Goal: Task Accomplishment & Management: Manage account settings

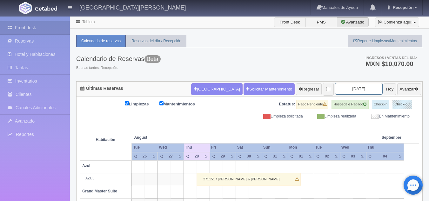
click at [344, 89] on input "2025-08-28" at bounding box center [359, 89] width 48 height 12
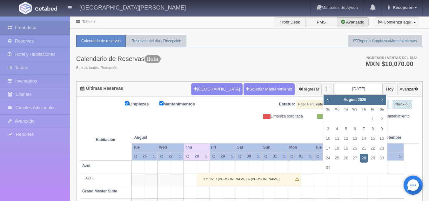
click at [379, 96] on link "Next" at bounding box center [382, 99] width 7 height 7
click at [348, 120] on link "2" at bounding box center [346, 119] width 8 height 9
type input "2025-09-02"
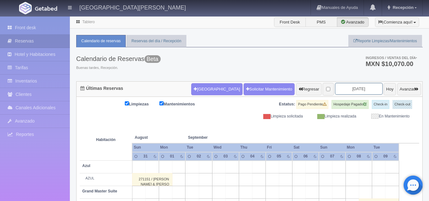
click at [346, 91] on input "2025-09-02" at bounding box center [359, 89] width 48 height 12
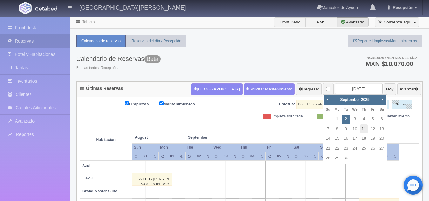
click at [362, 127] on link "11" at bounding box center [364, 129] width 8 height 9
type input "[DATE]"
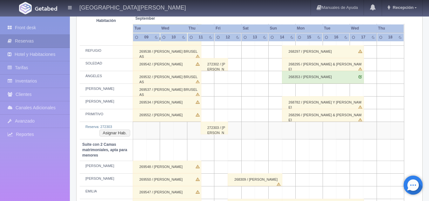
scroll to position [349, 0]
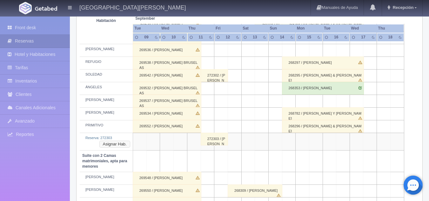
click at [114, 145] on button "Asignar Hab." at bounding box center [114, 144] width 31 height 7
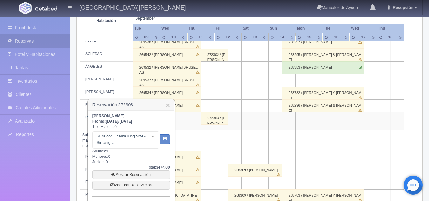
scroll to position [381, 0]
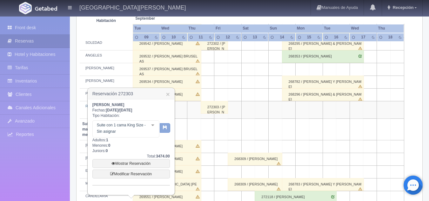
click at [168, 129] on button "button" at bounding box center [165, 128] width 10 height 10
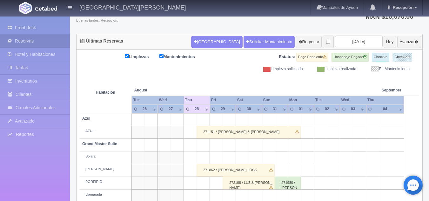
scroll to position [47, 0]
click at [345, 41] on input "2025-08-28" at bounding box center [359, 42] width 48 height 12
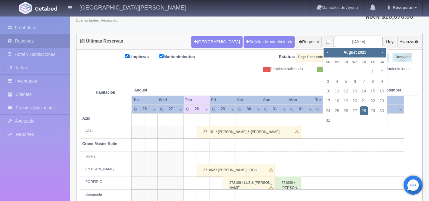
click at [385, 53] on span "Next" at bounding box center [382, 52] width 5 height 5
click at [363, 84] on link "11" at bounding box center [364, 81] width 8 height 9
type input "[DATE]"
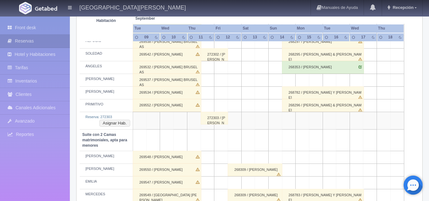
scroll to position [381, 0]
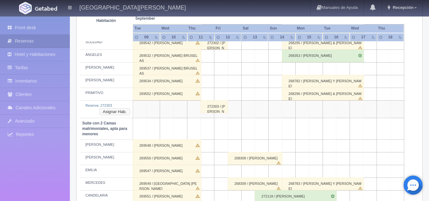
click at [120, 110] on button "Asignar Hab." at bounding box center [114, 111] width 31 height 7
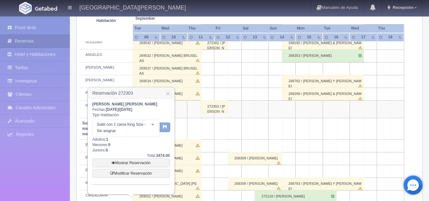
click at [168, 128] on button "button" at bounding box center [165, 128] width 10 height 10
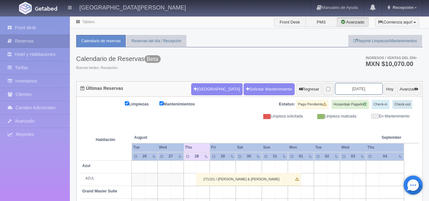
click at [349, 91] on input "[DATE]" at bounding box center [359, 89] width 48 height 12
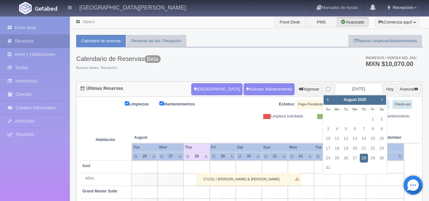
click at [382, 101] on span "Next" at bounding box center [382, 99] width 5 height 5
click at [364, 128] on link "11" at bounding box center [364, 129] width 8 height 9
type input "[DATE]"
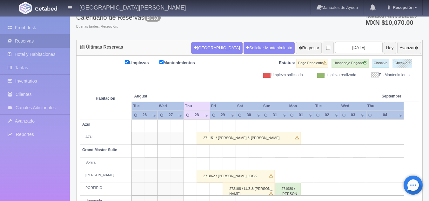
scroll to position [159, 0]
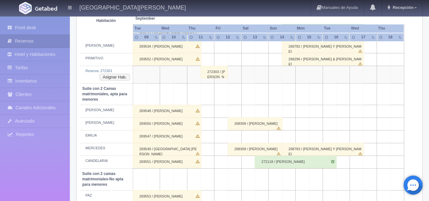
scroll to position [381, 0]
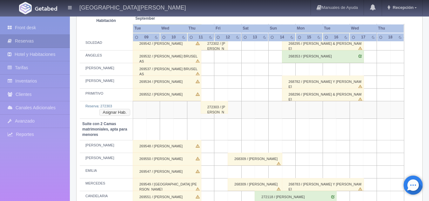
click at [118, 113] on button "Asignar Hab." at bounding box center [114, 112] width 31 height 7
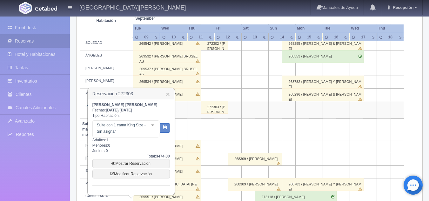
click at [152, 125] on div at bounding box center [152, 126] width 13 height 10
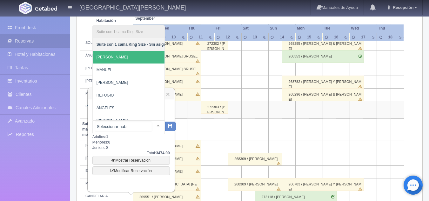
click at [112, 59] on span "[PERSON_NAME]" at bounding box center [133, 57] width 81 height 13
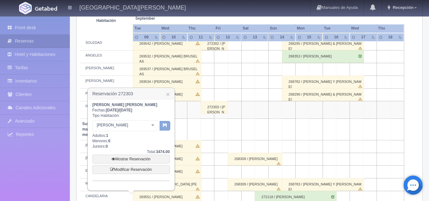
click at [165, 128] on button "button" at bounding box center [165, 126] width 10 height 10
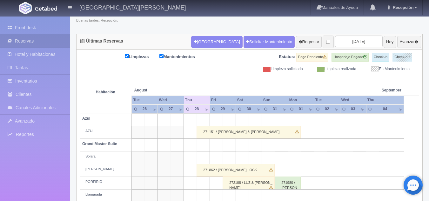
scroll to position [47, 0]
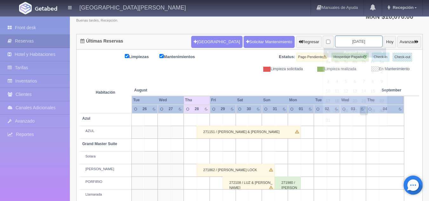
click at [362, 42] on input "[DATE]" at bounding box center [359, 42] width 48 height 12
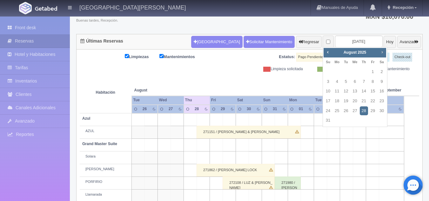
click at [384, 51] on span "Next" at bounding box center [382, 52] width 5 height 5
click at [362, 80] on link "11" at bounding box center [364, 81] width 8 height 9
type input "[DATE]"
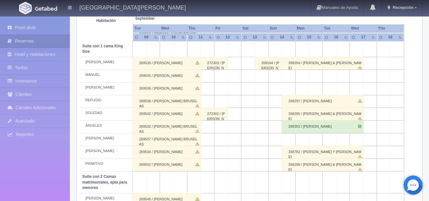
scroll to position [300, 0]
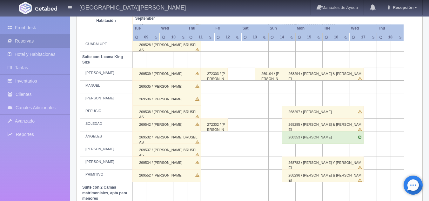
click at [220, 78] on div "272303 / [PERSON_NAME] [PERSON_NAME]" at bounding box center [213, 74] width 27 height 13
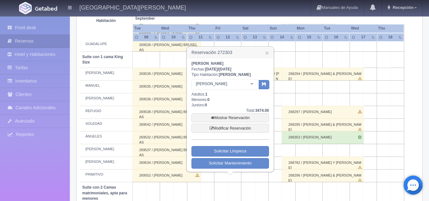
click at [288, 57] on td at bounding box center [289, 60] width 14 height 16
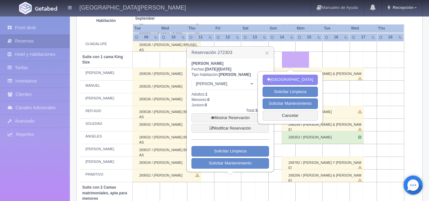
click at [288, 57] on td at bounding box center [289, 60] width 14 height 16
click at [285, 115] on button "Cancelar" at bounding box center [290, 116] width 55 height 10
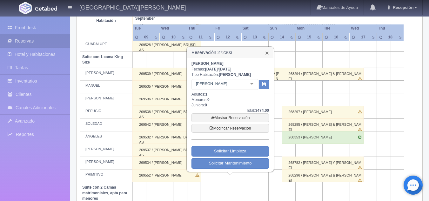
click at [266, 54] on link "×" at bounding box center [267, 53] width 4 height 7
